Goal: Transaction & Acquisition: Download file/media

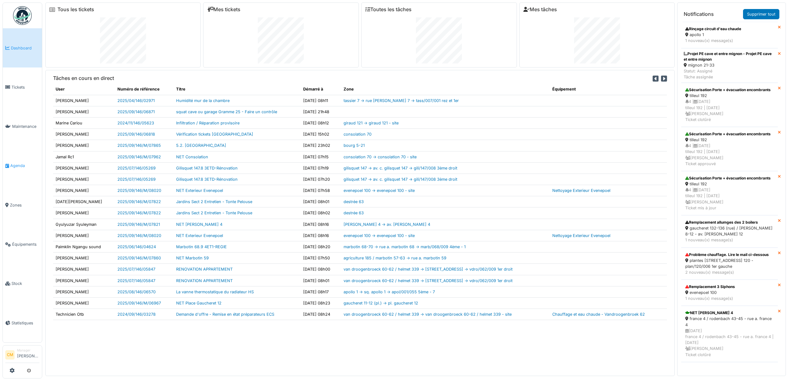
click at [15, 163] on span "Agenda" at bounding box center [24, 166] width 29 height 6
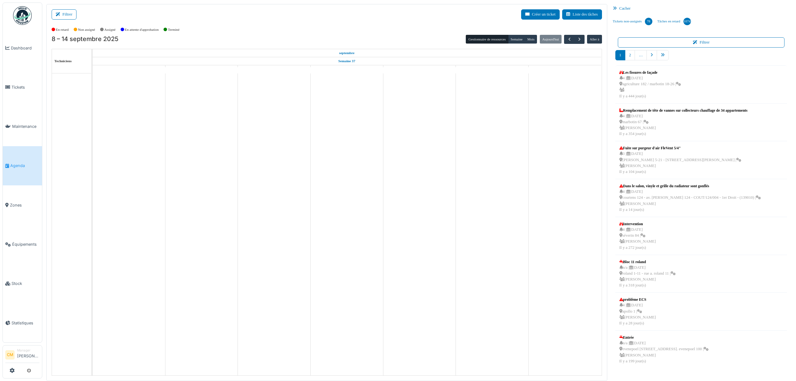
click at [60, 13] on icon at bounding box center [59, 14] width 7 height 4
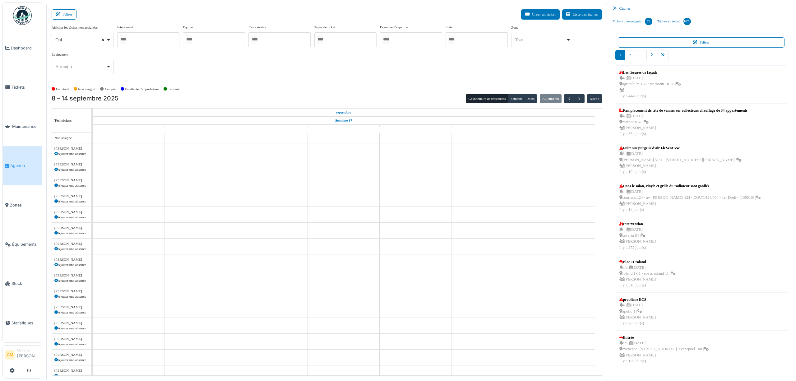
select select
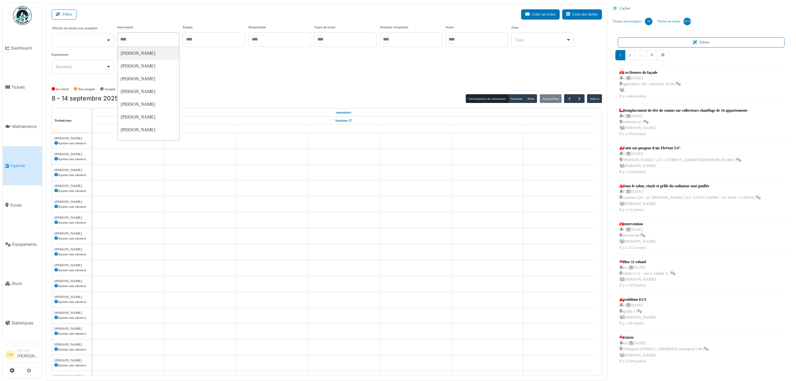
click at [126, 40] on input "Tous" at bounding box center [123, 39] width 6 height 9
type input "*****"
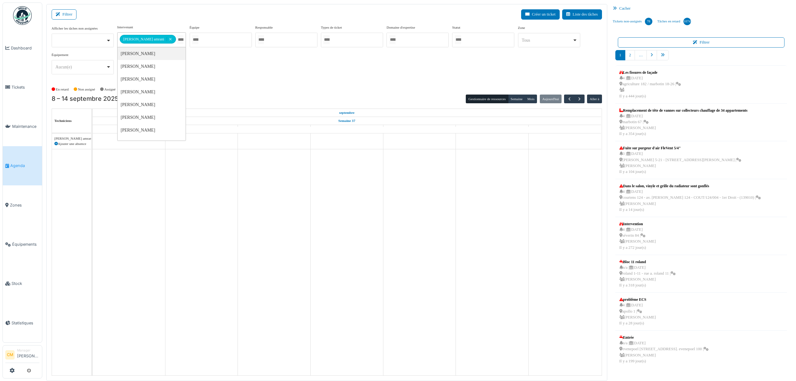
click at [222, 75] on div "**********" at bounding box center [327, 52] width 550 height 55
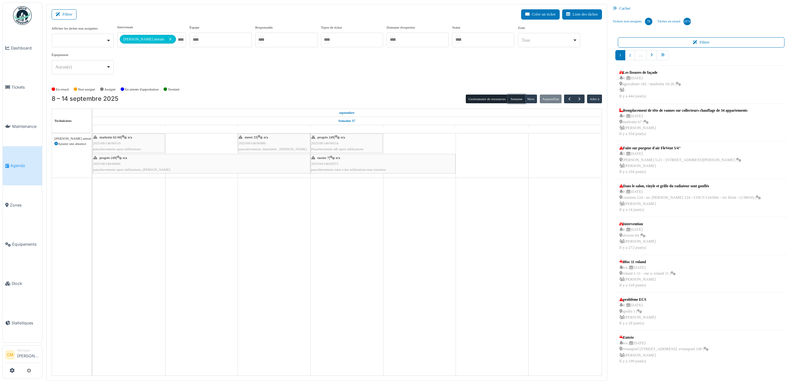
click at [516, 98] on button "Semaine" at bounding box center [516, 98] width 17 height 9
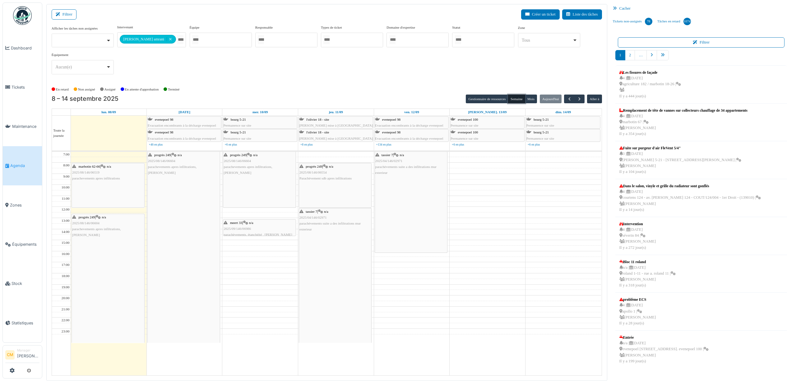
click at [94, 180] on span "parachevements apres infiltrations" at bounding box center [96, 178] width 48 height 4
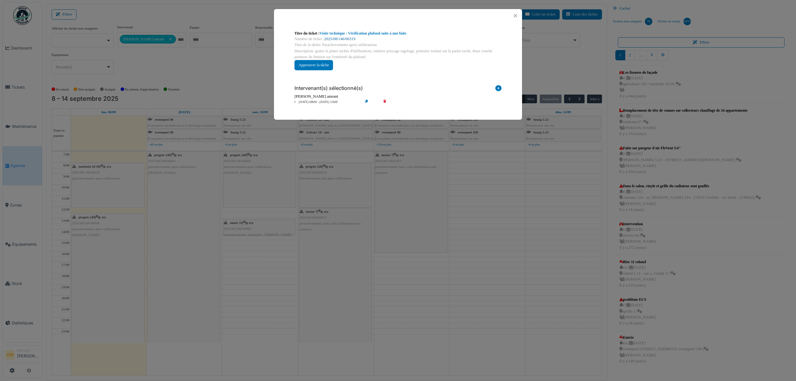
click at [341, 37] on link "2025/08/146/06519" at bounding box center [339, 39] width 31 height 4
click at [514, 16] on button "Close" at bounding box center [515, 15] width 8 height 8
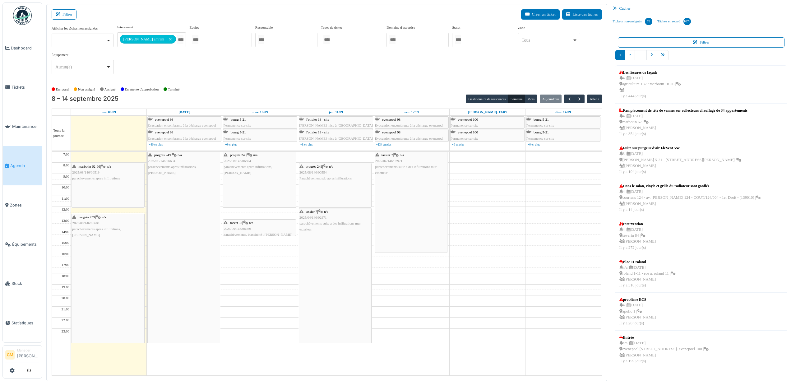
click at [168, 66] on div "**********" at bounding box center [327, 52] width 550 height 55
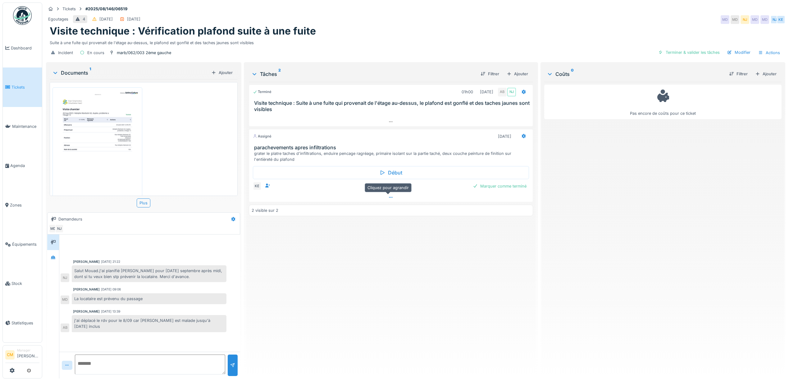
click at [388, 198] on icon at bounding box center [390, 197] width 5 height 4
click at [11, 86] on li "Tickets" at bounding box center [22, 87] width 34 height 6
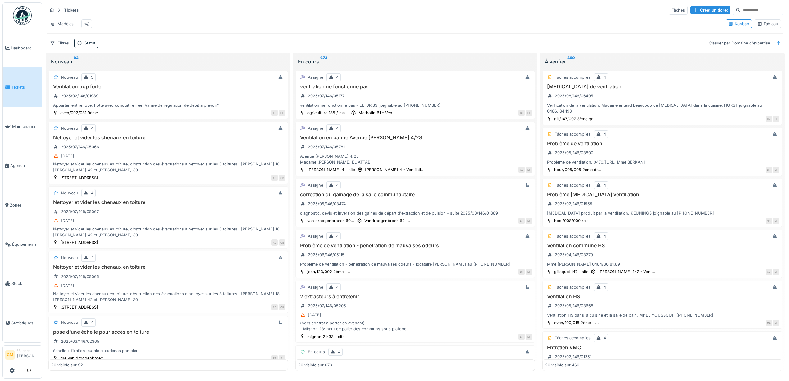
click at [759, 25] on div "Tableau" at bounding box center [768, 24] width 21 height 6
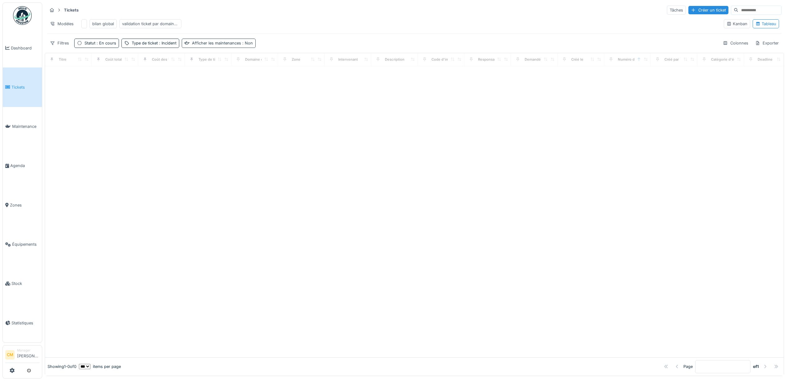
click at [205, 46] on div "Afficher les maintenances : Non" at bounding box center [222, 43] width 61 height 6
click at [96, 45] on span ": En cours" at bounding box center [105, 43] width 21 height 5
click at [55, 45] on icon at bounding box center [52, 43] width 5 height 4
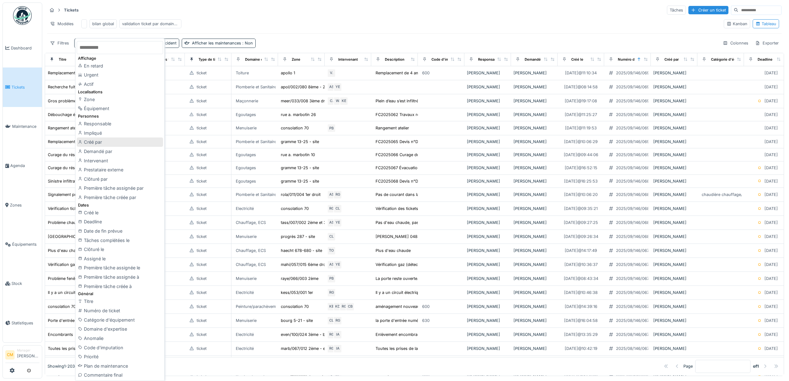
click at [89, 143] on div "Créé par" at bounding box center [120, 141] width 86 height 9
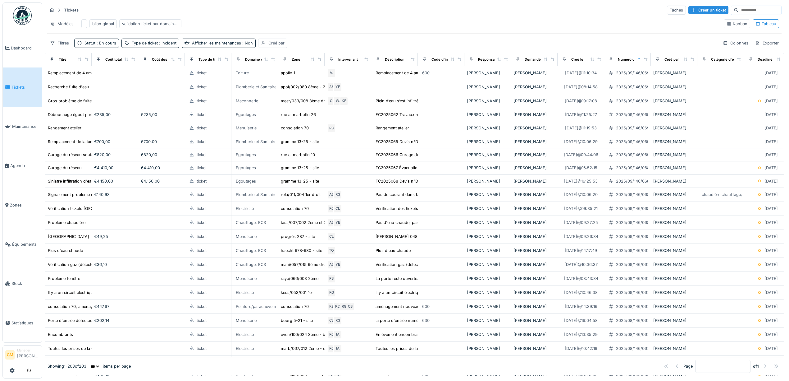
click at [273, 46] on div "Créé par" at bounding box center [277, 43] width 16 height 6
click at [288, 80] on div "Créé par" at bounding box center [276, 79] width 27 height 7
type par_YwMDA "********"
click at [272, 130] on span "[PERSON_NAME]" at bounding box center [279, 127] width 37 height 7
type input "*****"
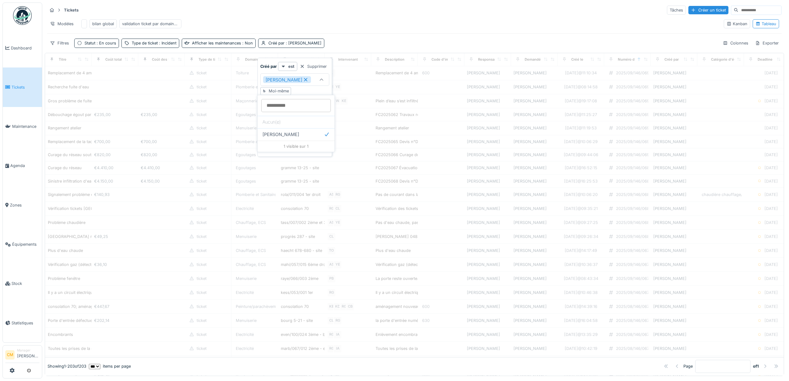
click at [393, 47] on div "Filtres Statut : En cours Type de ticket : Incident Afficher les maintenances :…" at bounding box center [414, 43] width 735 height 9
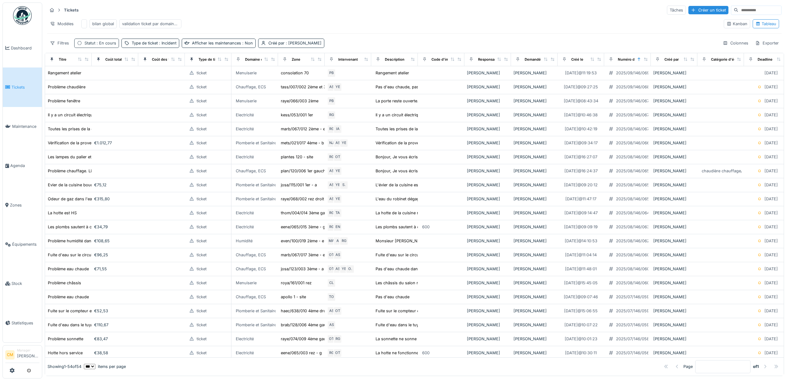
click at [103, 45] on span ": En cours" at bounding box center [105, 43] width 21 height 5
click at [99, 89] on div "Ajouter une condition" at bounding box center [114, 90] width 53 height 8
click at [97, 107] on div "Statut" at bounding box center [90, 106] width 21 height 7
click at [87, 172] on span "À vérifier" at bounding box center [85, 171] width 18 height 7
type input "****"
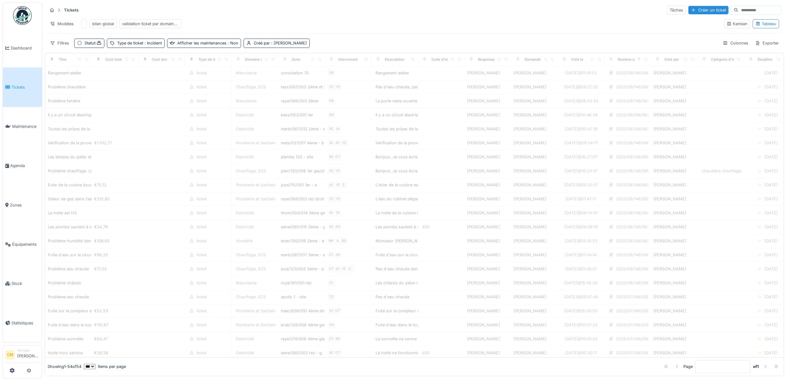
click at [381, 10] on div "Tickets Tâches Créer un ticket" at bounding box center [414, 10] width 735 height 10
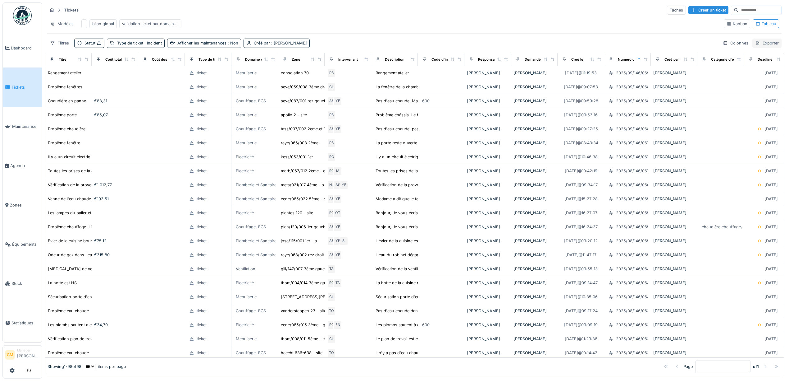
click at [756, 48] on div "Exporter" at bounding box center [767, 43] width 29 height 9
click at [763, 64] on div "Export Excel" at bounding box center [759, 63] width 35 height 9
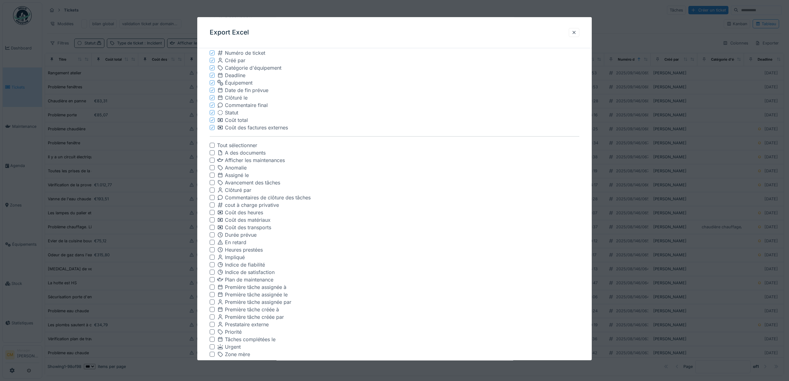
scroll to position [161, 0]
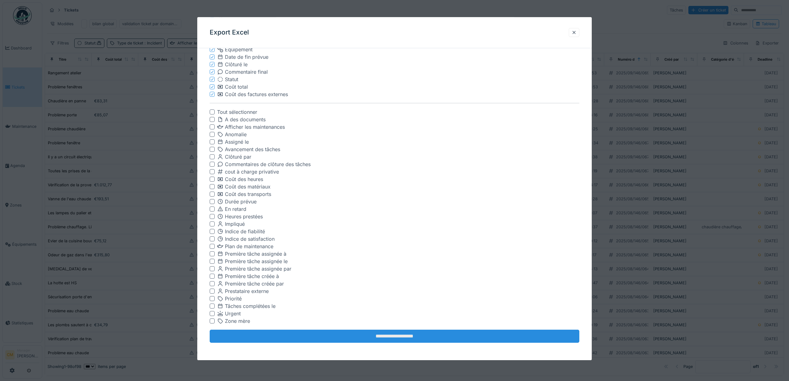
click at [397, 338] on input "**********" at bounding box center [395, 335] width 370 height 13
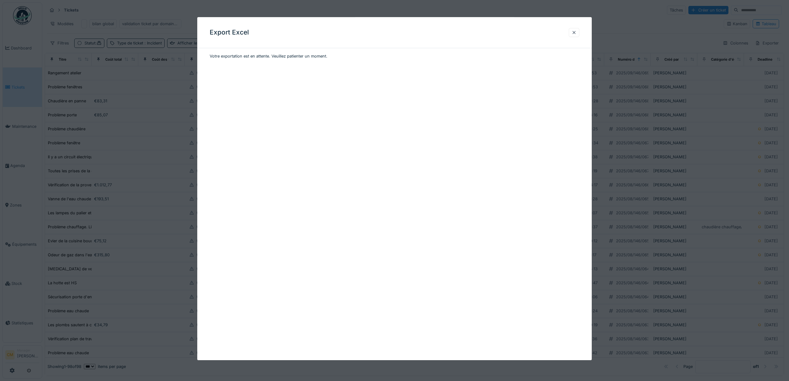
scroll to position [0, 0]
click at [221, 67] on div "Télécharger" at bounding box center [227, 70] width 34 height 8
click at [222, 70] on div "Télécharger" at bounding box center [227, 70] width 34 height 8
drag, startPoint x: 576, startPoint y: 32, endPoint x: 581, endPoint y: 33, distance: 4.7
click at [576, 32] on div at bounding box center [574, 33] width 5 height 6
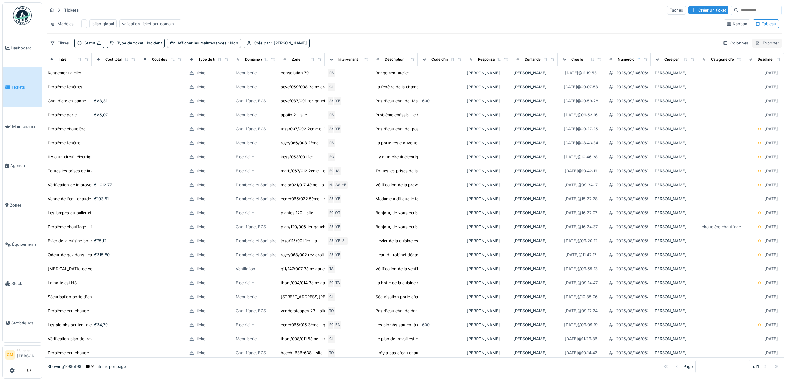
click at [753, 48] on div "Exporter" at bounding box center [767, 43] width 29 height 9
click at [757, 62] on div "Export Excel" at bounding box center [759, 63] width 35 height 9
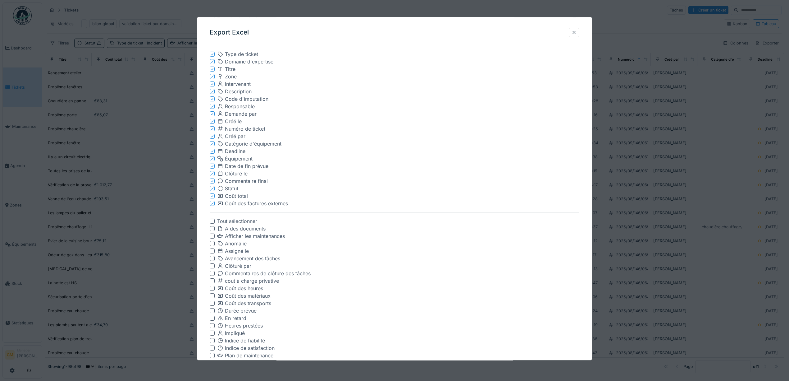
scroll to position [161, 0]
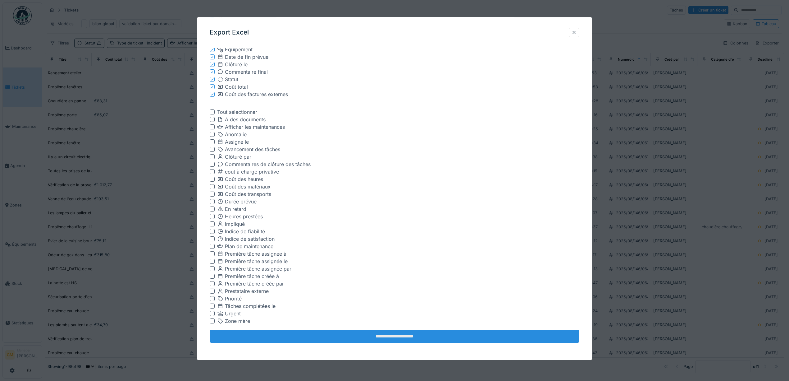
click at [392, 338] on input "**********" at bounding box center [395, 335] width 370 height 13
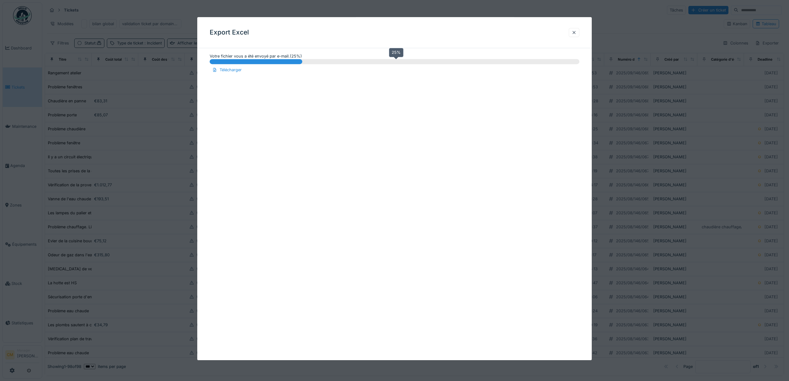
click at [249, 63] on progress "25 %" at bounding box center [395, 61] width 370 height 5
click at [283, 61] on progress "25 %" at bounding box center [395, 61] width 370 height 5
click at [574, 30] on div at bounding box center [574, 32] width 11 height 9
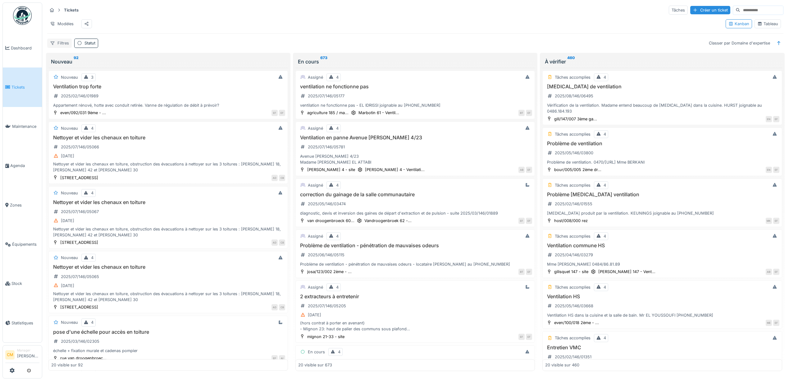
click at [65, 48] on div "Filtres" at bounding box center [59, 43] width 25 height 9
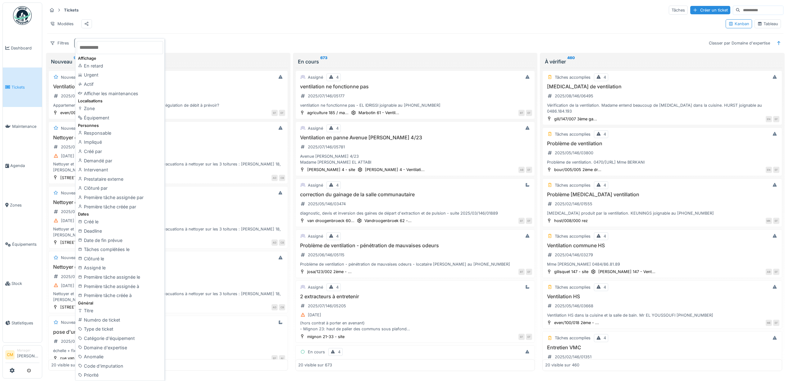
click at [112, 48] on input "text" at bounding box center [120, 47] width 86 height 13
click at [89, 155] on div "Créé par" at bounding box center [120, 151] width 86 height 9
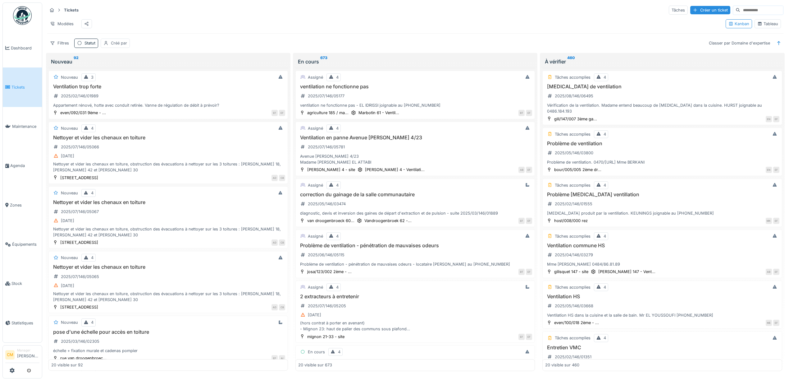
click at [115, 46] on div "Créé par" at bounding box center [119, 43] width 16 height 6
click at [117, 79] on div "Créé par" at bounding box center [120, 79] width 27 height 7
type par_Q2MzY "**********"
click at [124, 127] on span "[PERSON_NAME]" at bounding box center [123, 127] width 37 height 7
type input "*****"
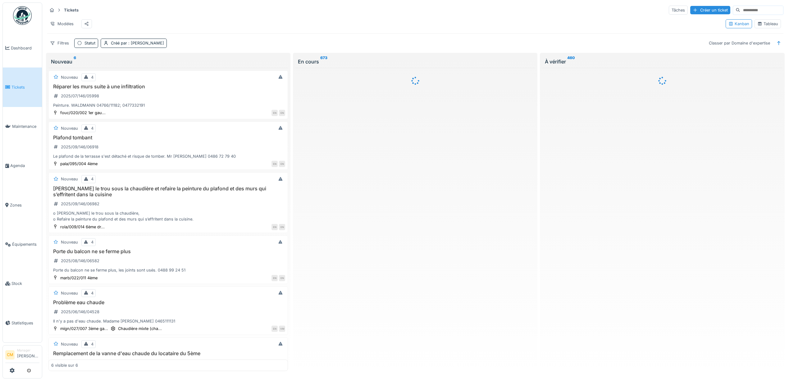
click at [272, 11] on div "Tickets Tâches Créer un ticket" at bounding box center [415, 10] width 737 height 10
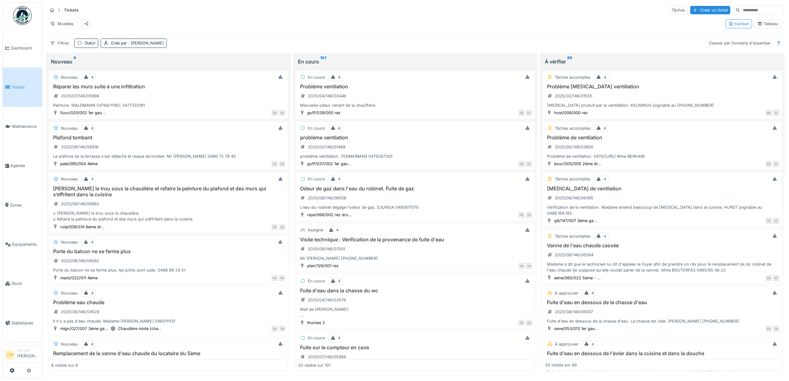
click at [764, 26] on div "Tableau" at bounding box center [768, 24] width 21 height 6
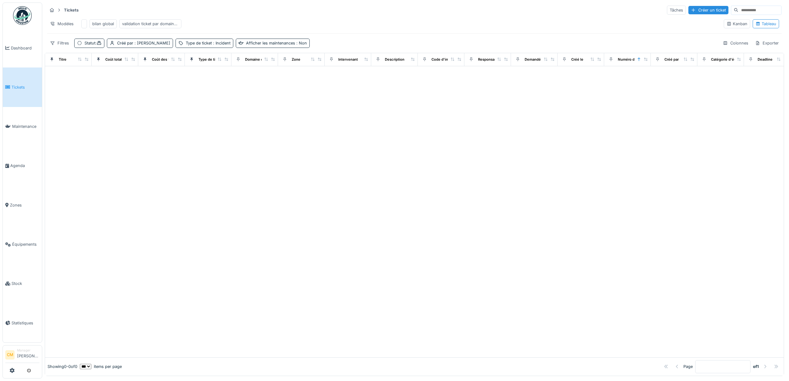
click at [400, 50] on div "Tickets Tâches Créer un ticket Modèles bilan global validation ticket par domai…" at bounding box center [415, 26] width 740 height 48
click at [87, 46] on div "Statut :" at bounding box center [93, 43] width 17 height 6
click at [103, 80] on icon at bounding box center [105, 79] width 6 height 4
click at [427, 8] on div "Tickets Tâches Créer un ticket" at bounding box center [414, 10] width 735 height 10
